Goal: Go to known website: Access a specific website the user already knows

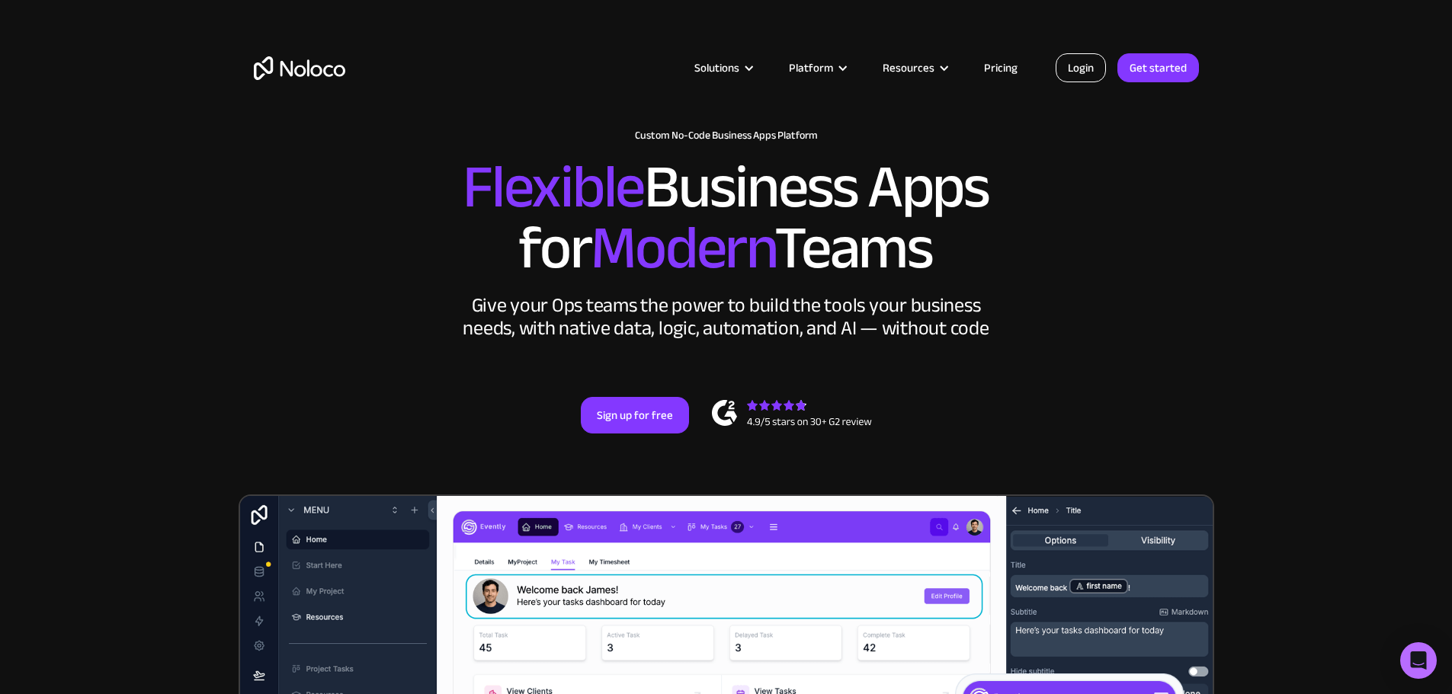
click at [1078, 72] on link "Login" at bounding box center [1081, 67] width 50 height 29
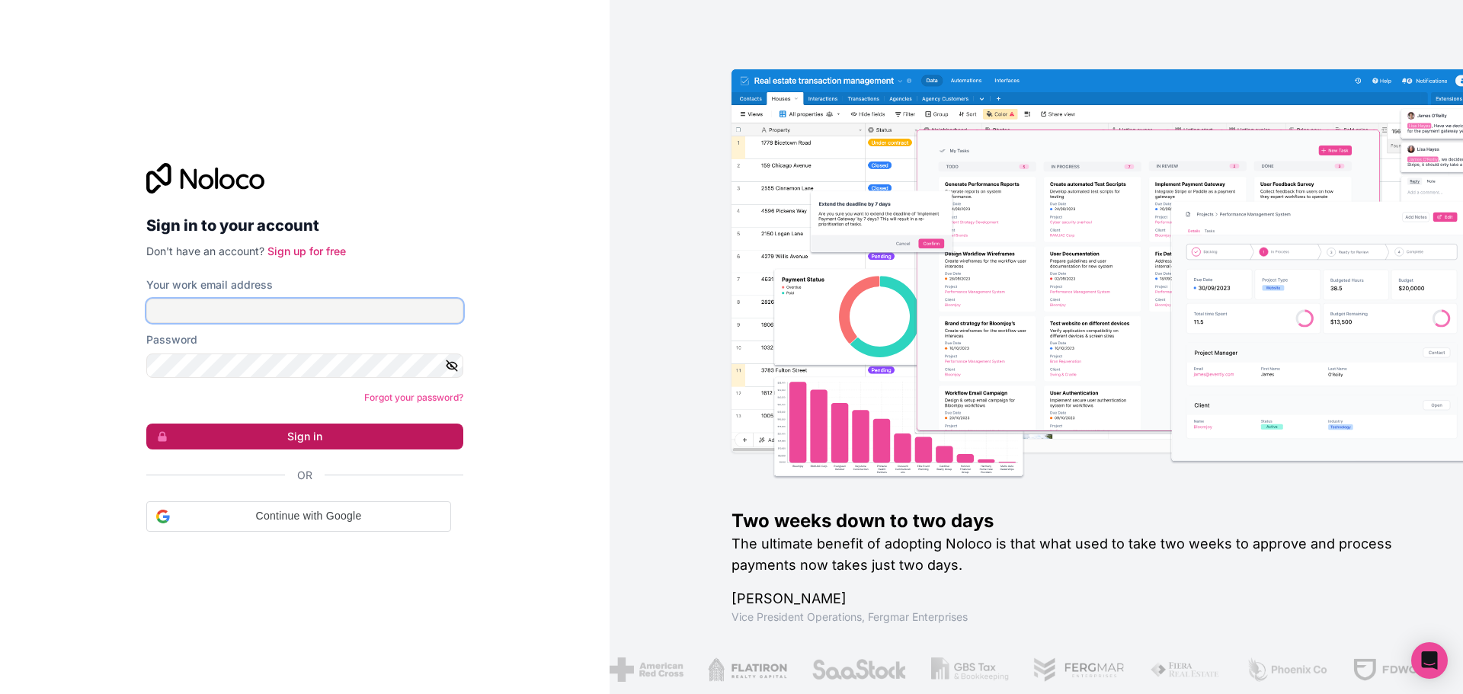
type input "[PERSON_NAME][EMAIL_ADDRESS][DOMAIN_NAME]"
click at [292, 434] on button "Sign in" at bounding box center [304, 437] width 317 height 26
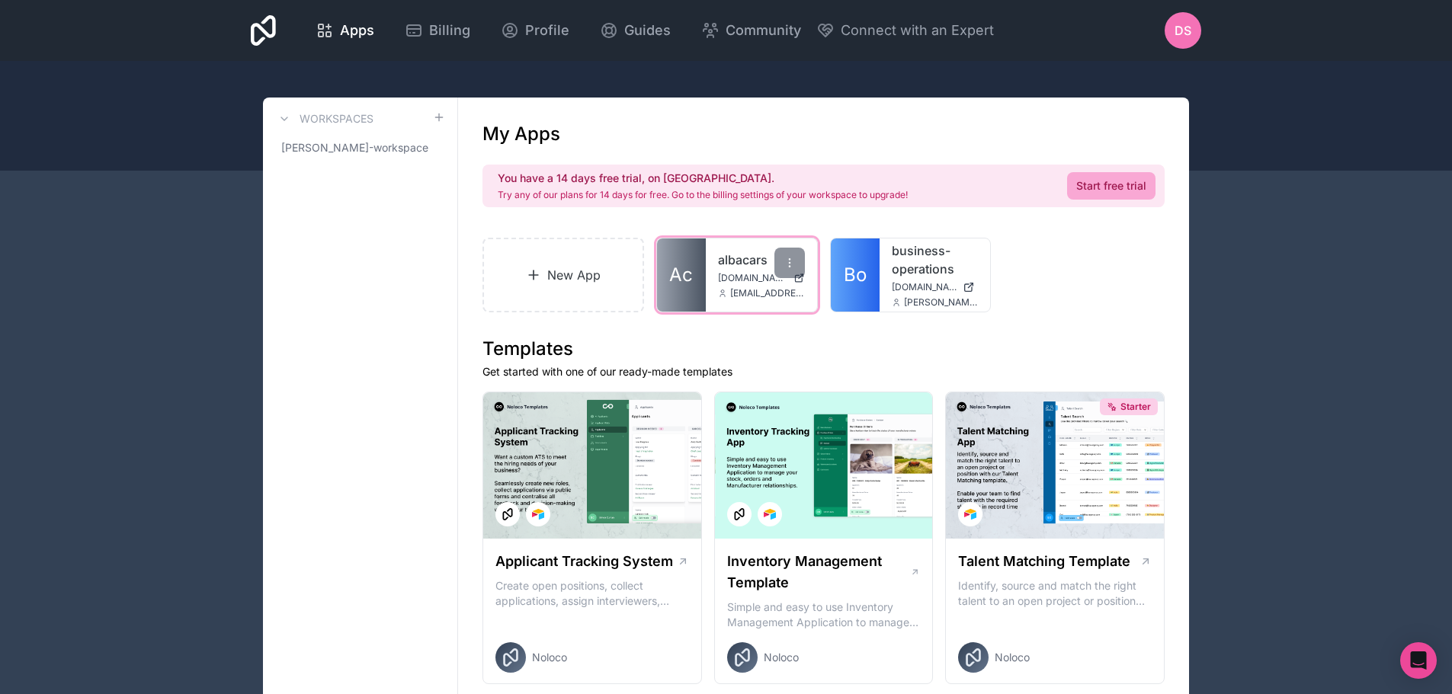
click at [716, 281] on div "albacars [DOMAIN_NAME] [EMAIL_ADDRESS][DOMAIN_NAME]" at bounding box center [761, 275] width 111 height 73
click at [692, 290] on link "Ac" at bounding box center [681, 275] width 49 height 73
